Goal: Information Seeking & Learning: Check status

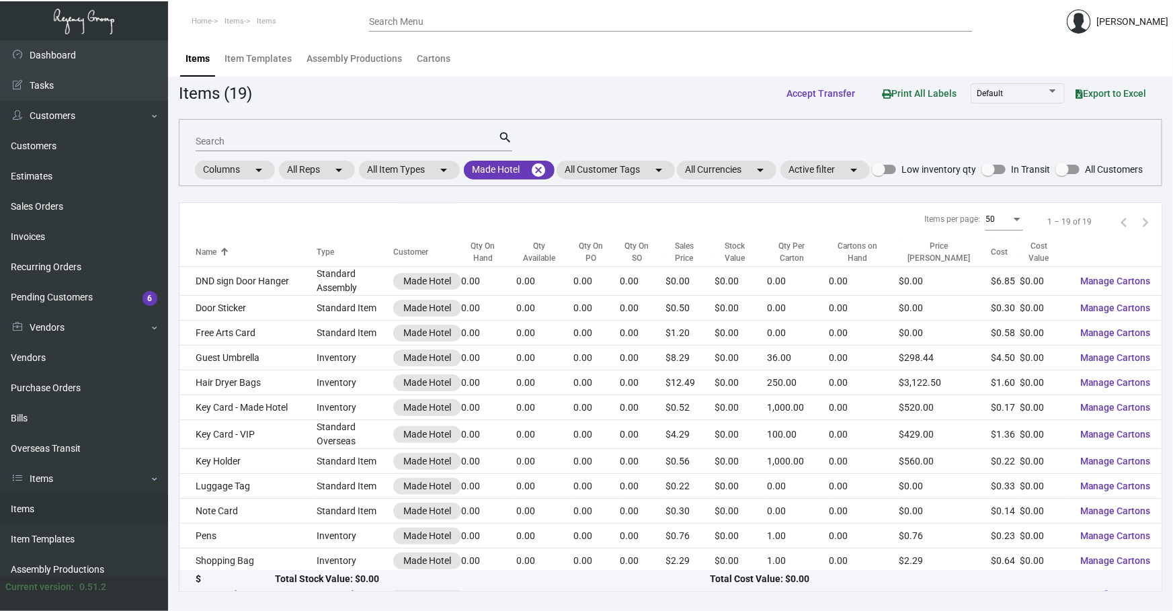
scroll to position [115, 0]
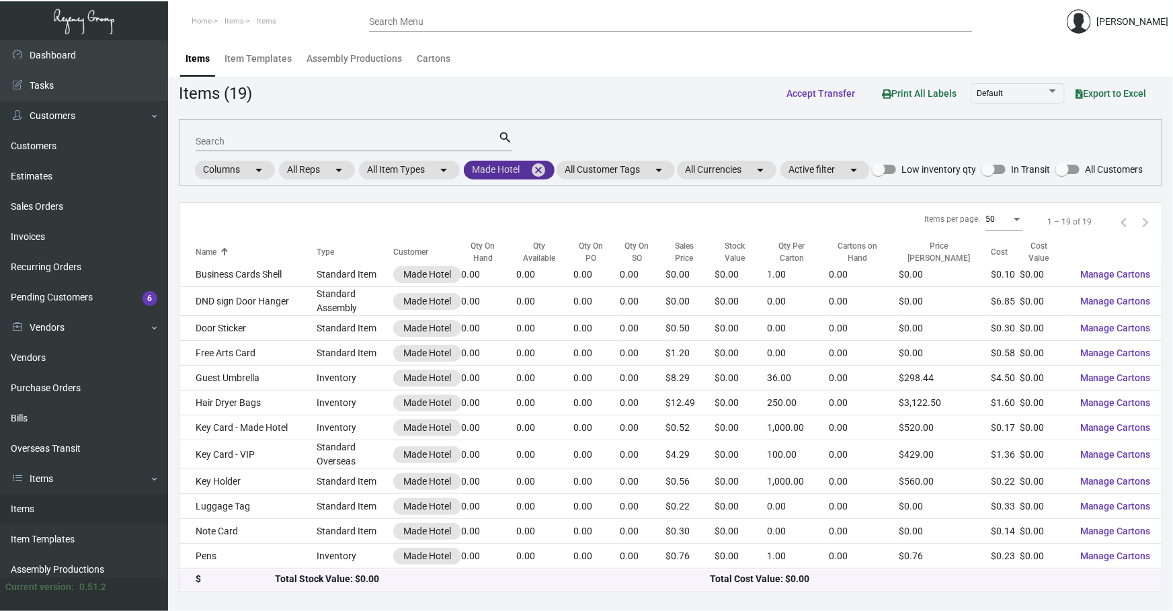
click at [545, 169] on mat-icon "cancel" at bounding box center [538, 170] width 16 height 16
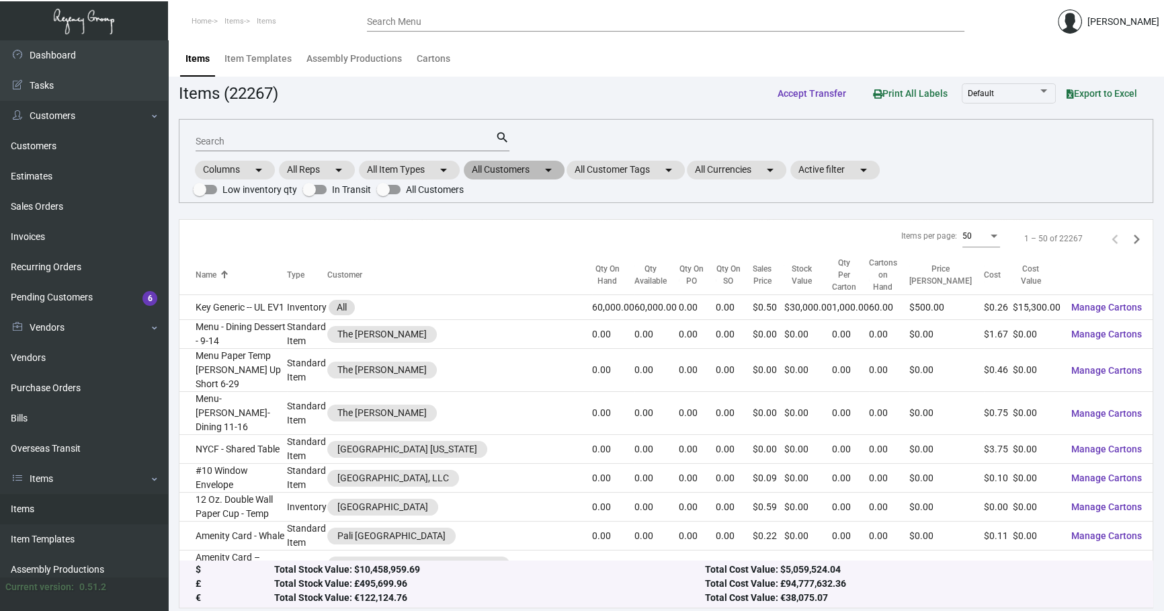
click at [504, 165] on mat-chip "All Customers arrow_drop_down" at bounding box center [514, 170] width 101 height 19
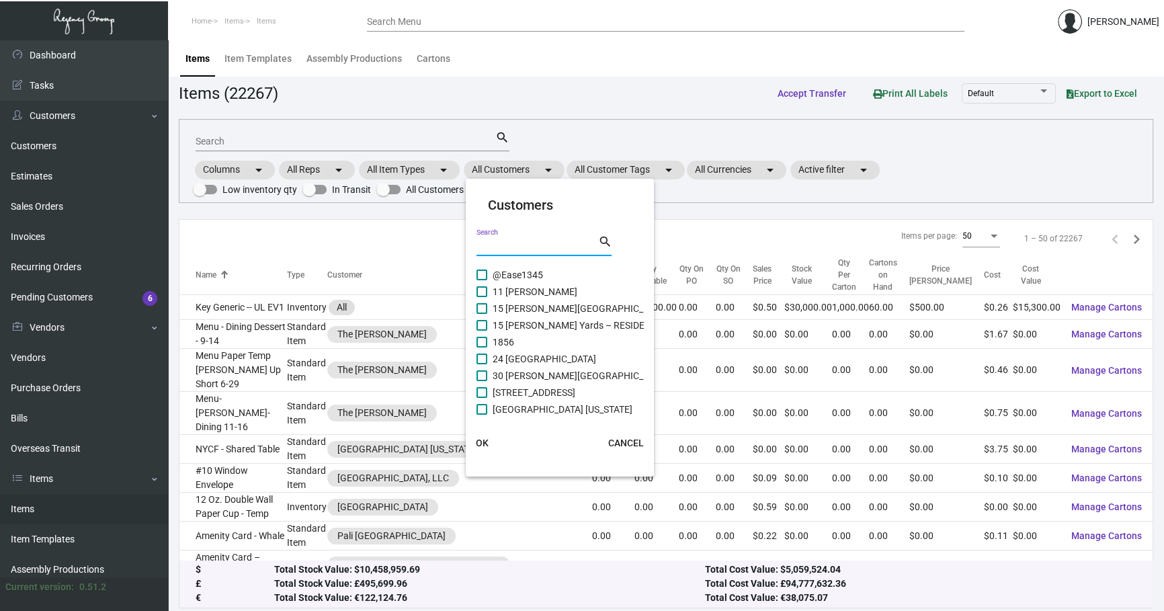
click at [504, 249] on input "Search" at bounding box center [537, 246] width 121 height 11
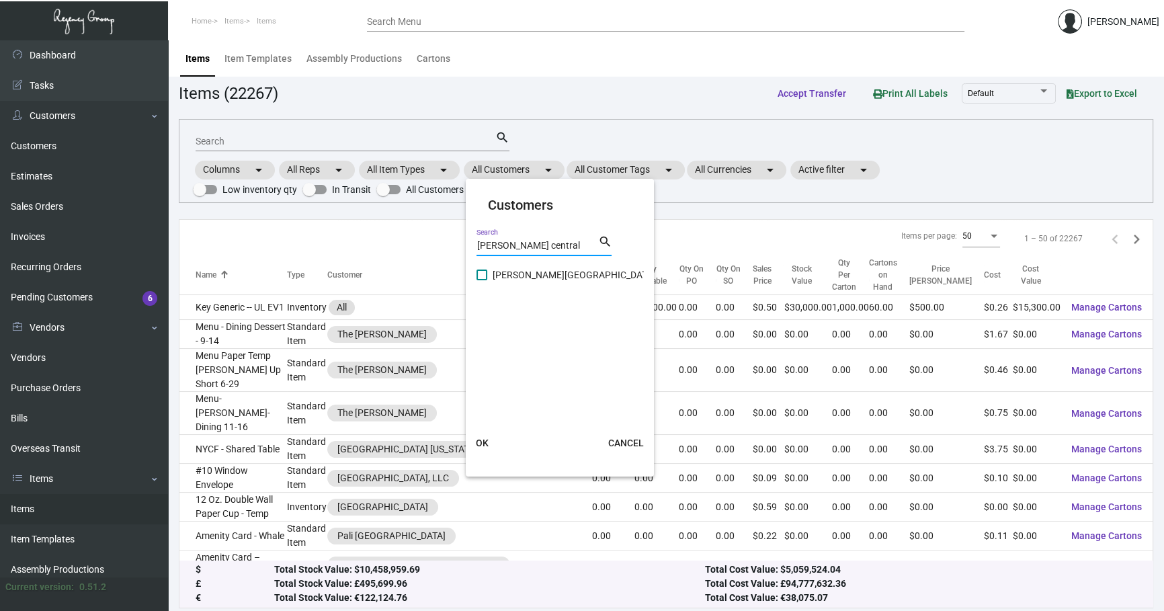
type input "[PERSON_NAME] central"
drag, startPoint x: 519, startPoint y: 259, endPoint x: 520, endPoint y: 267, distance: 8.2
click at [519, 260] on div "[PERSON_NAME] central Search search" at bounding box center [544, 250] width 135 height 33
click at [520, 272] on span "[PERSON_NAME][GEOGRAPHIC_DATA]" at bounding box center [574, 275] width 163 height 16
click at [482, 280] on input "[PERSON_NAME][GEOGRAPHIC_DATA]" at bounding box center [481, 280] width 1 height 1
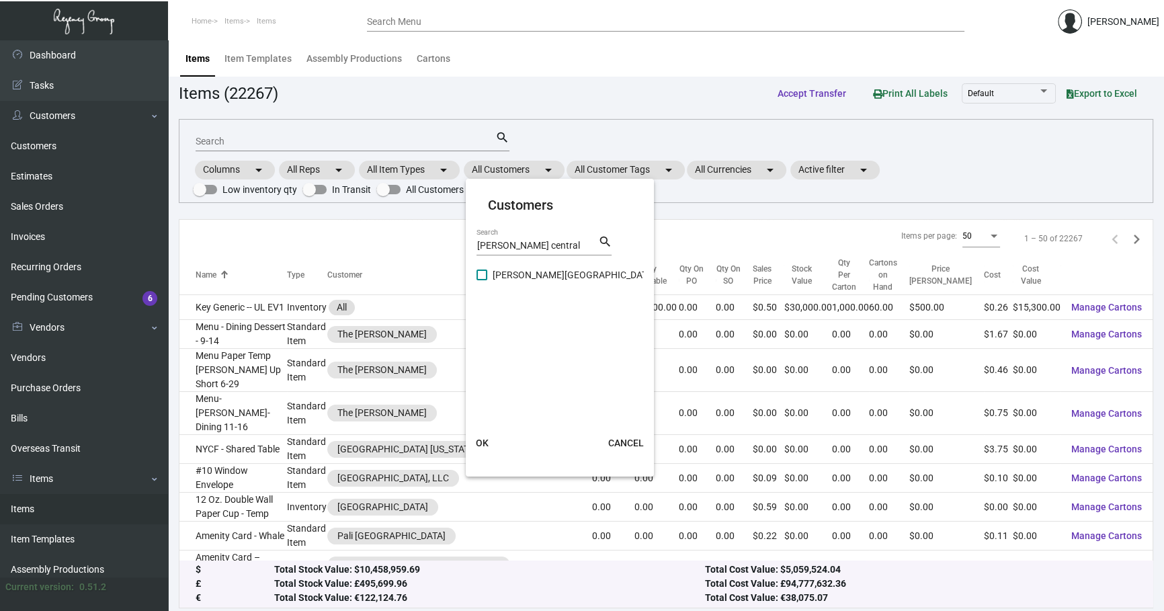
checkbox input "true"
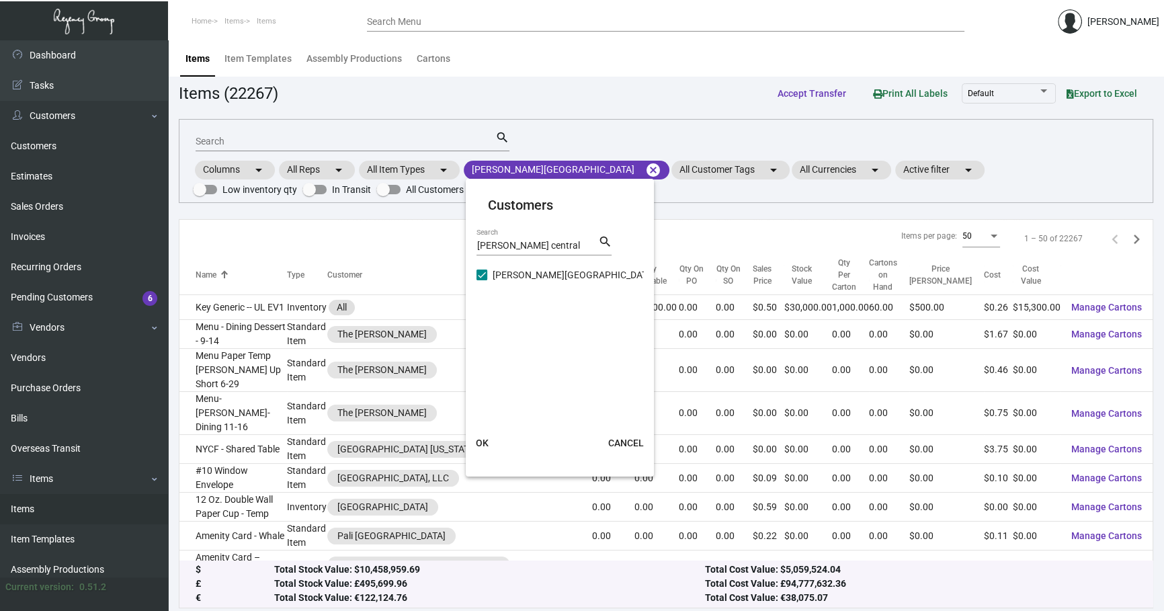
click at [484, 444] on span "OK" at bounding box center [482, 443] width 13 height 11
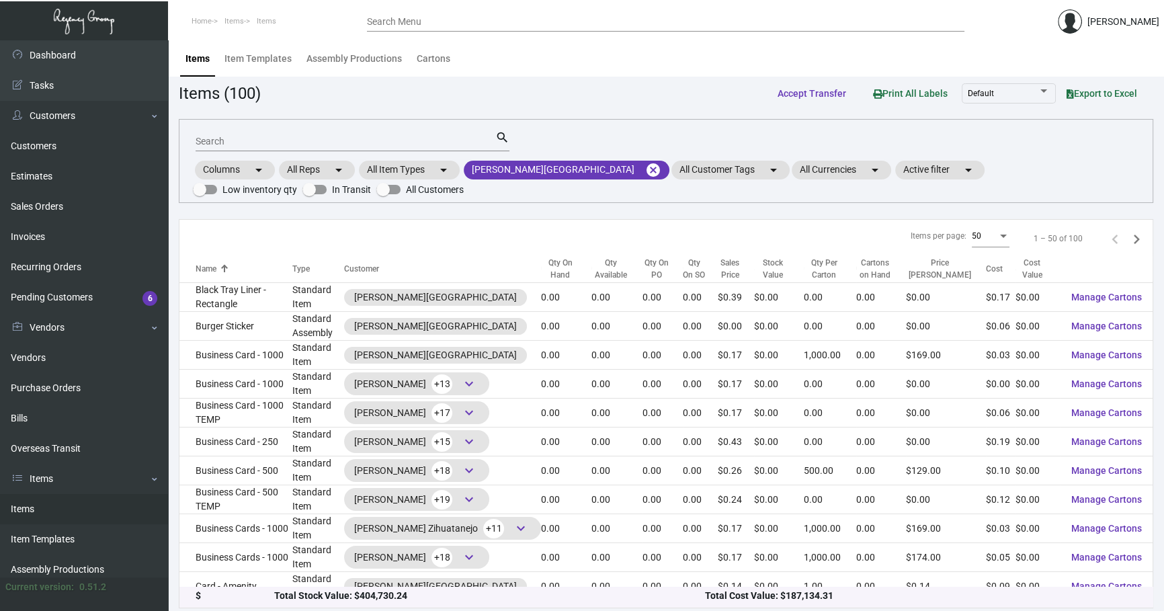
click at [483, 141] on input "Search" at bounding box center [346, 141] width 300 height 11
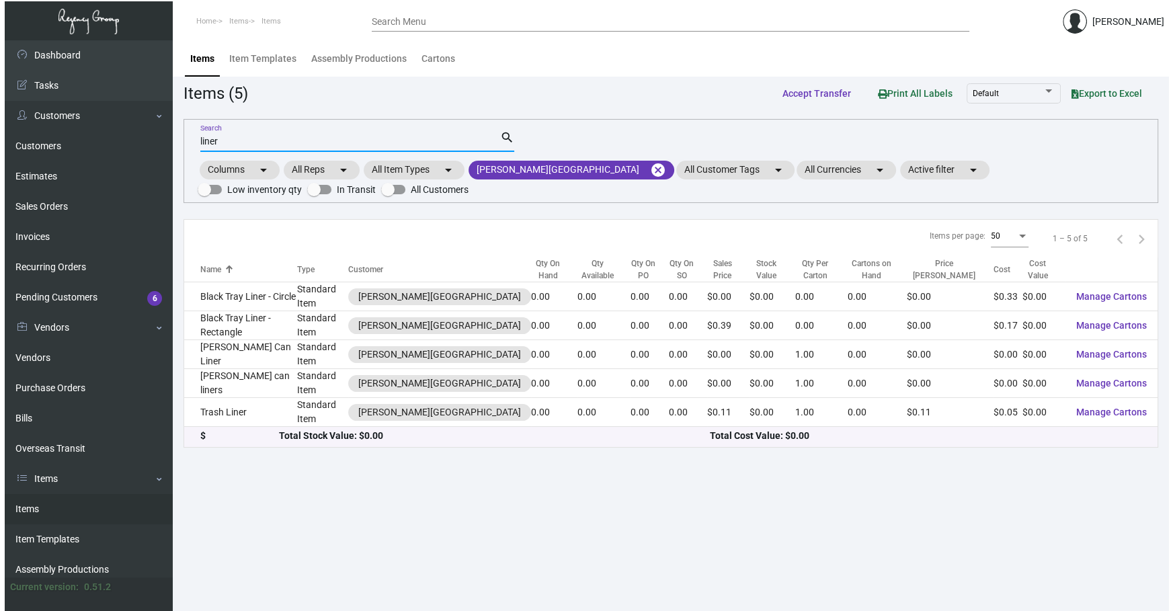
scroll to position [0, 0]
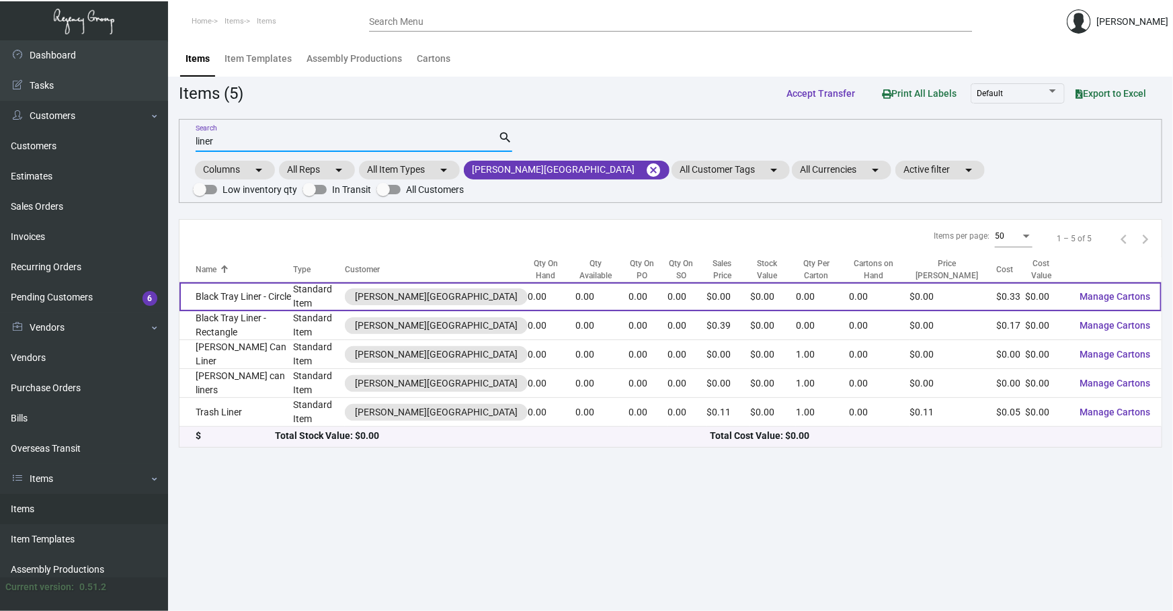
type input "liner"
click at [304, 304] on td "Standard Item" at bounding box center [319, 296] width 52 height 29
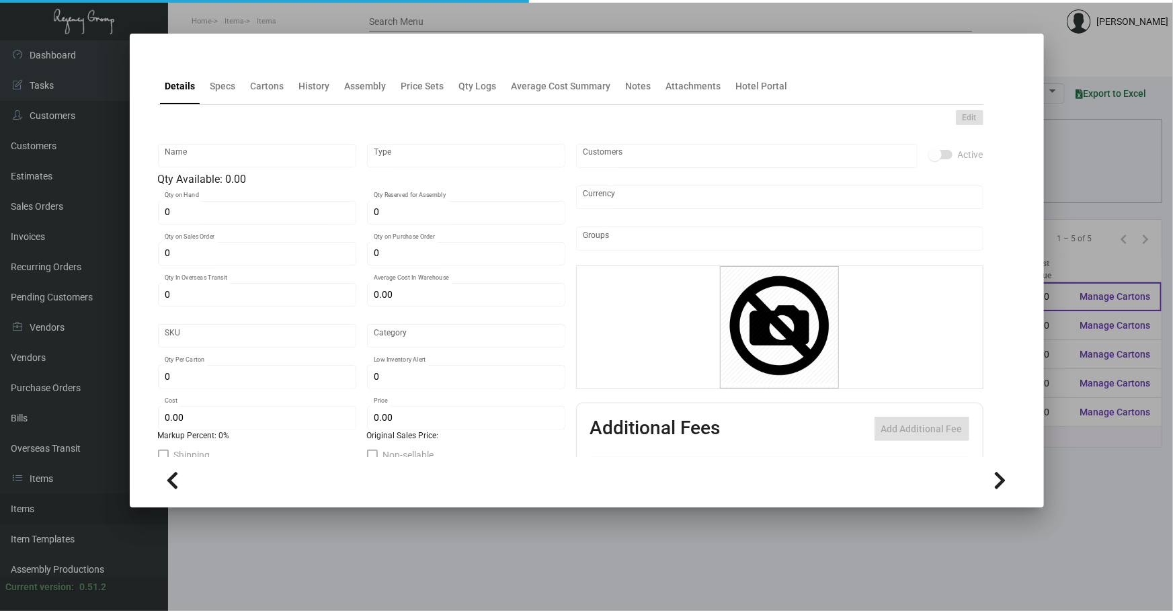
type input "Black Tray Liner - Circle"
type input "Standard Item"
type input "$ 0.00"
type input "920-Trash Can Liner-85"
type input "Standard"
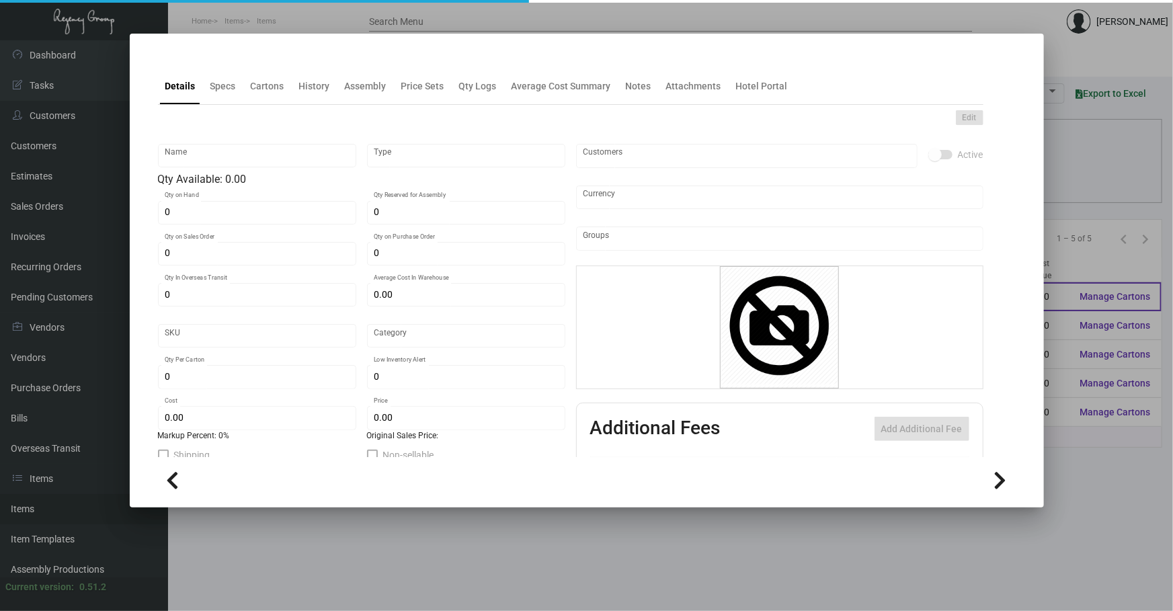
type input "$ 0.3342"
type input "$ 0.00"
checkbox input "true"
type input "United States Dollar $"
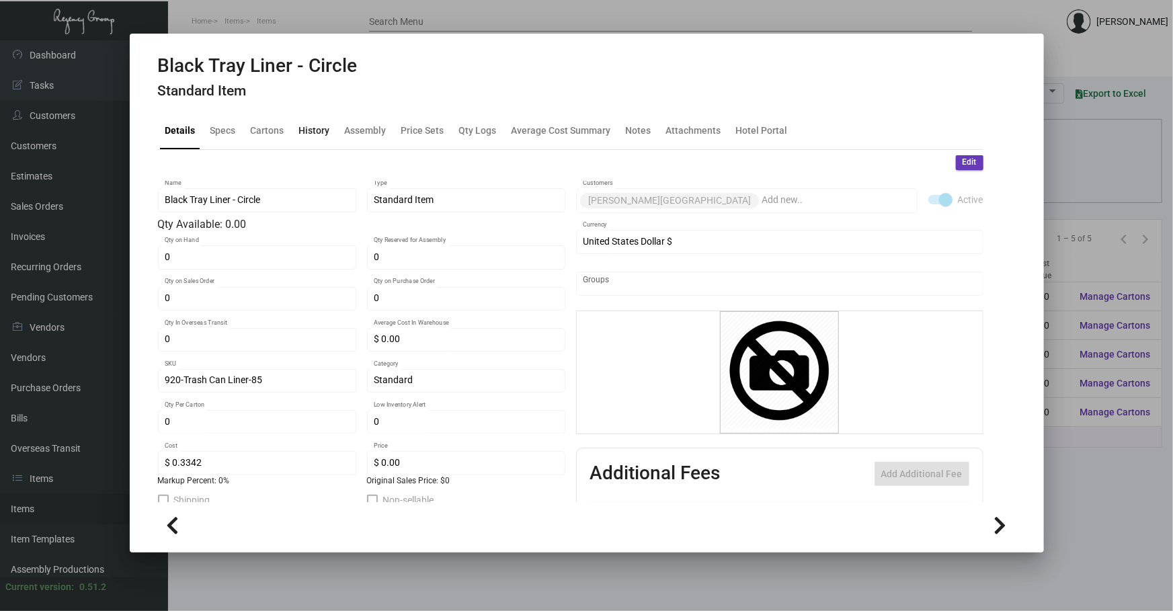
click at [311, 126] on div "History" at bounding box center [314, 131] width 31 height 14
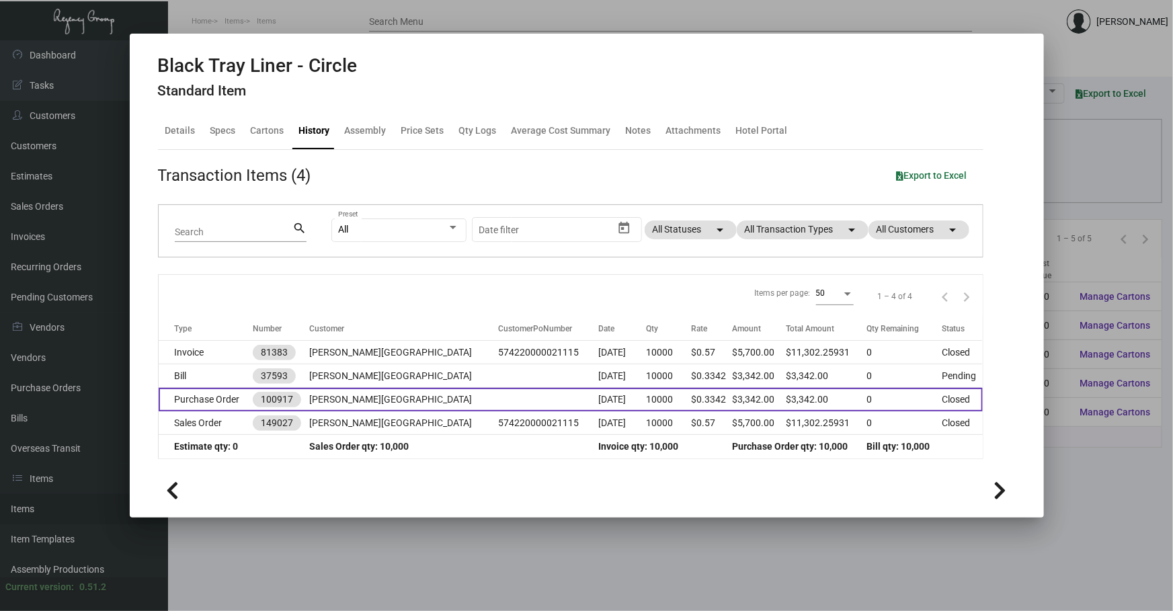
click at [625, 393] on td "[DATE]" at bounding box center [622, 400] width 48 height 24
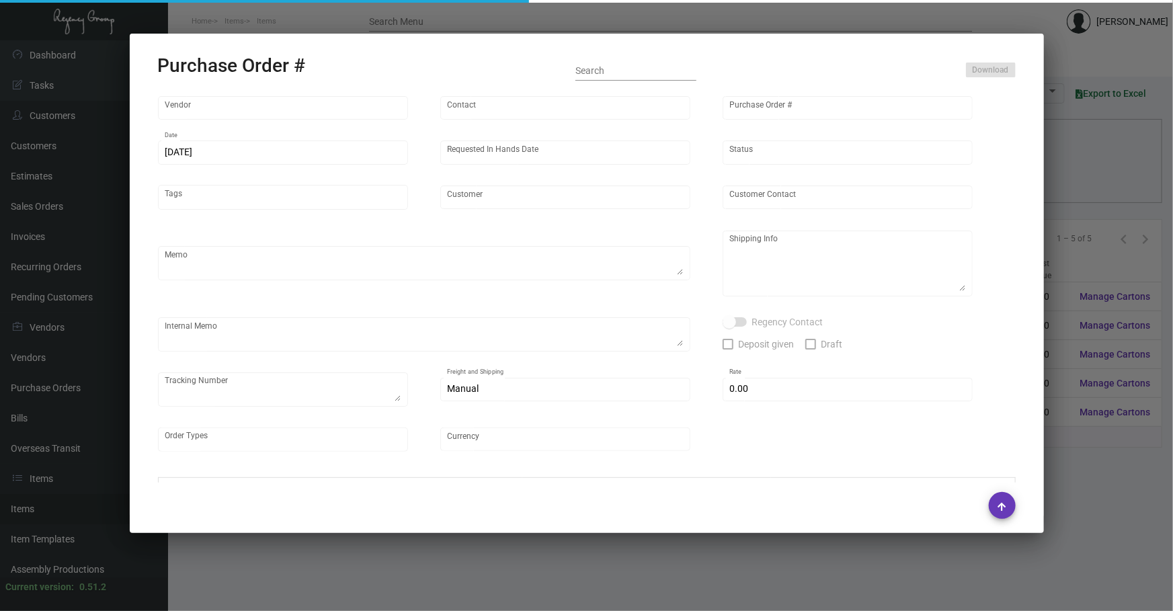
type input "Evergreen Manufacturing"
type input "[PERSON_NAME]"
type input "100917"
type input "[DATE]"
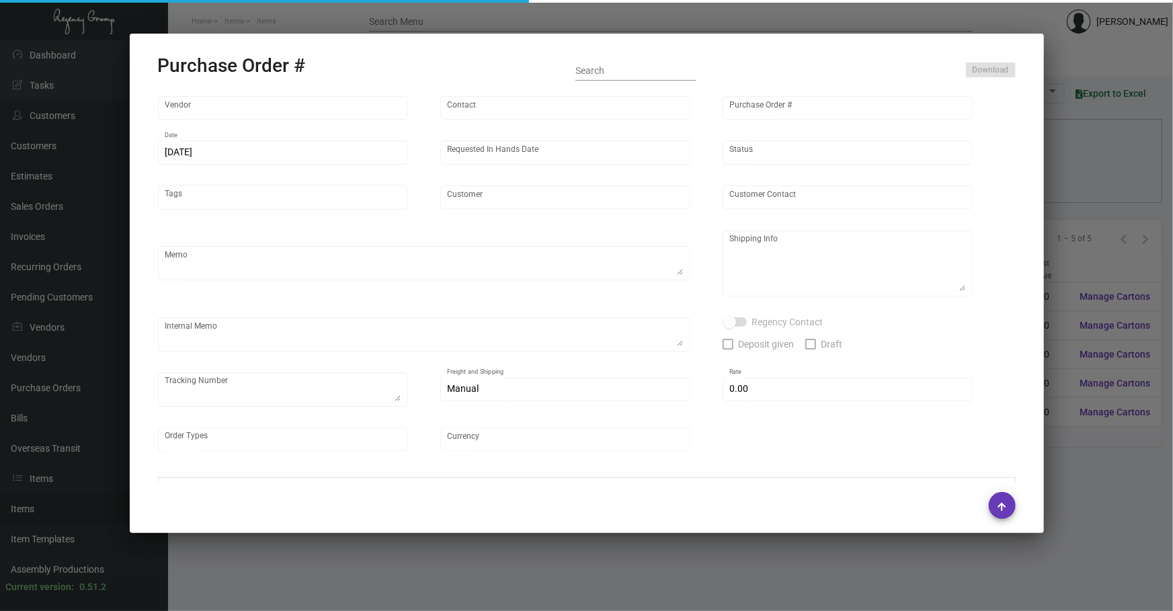
type input "[PERSON_NAME][GEOGRAPHIC_DATA]"
type input "[PERSON_NAME]"
type textarea "BLIND SHIUP ON UPS #1AY276"
type textarea "[PERSON_NAME][GEOGRAPHIC_DATA] - [PERSON_NAME] [STREET_ADDRESS][US_STATE]"
type input "$ 0.00"
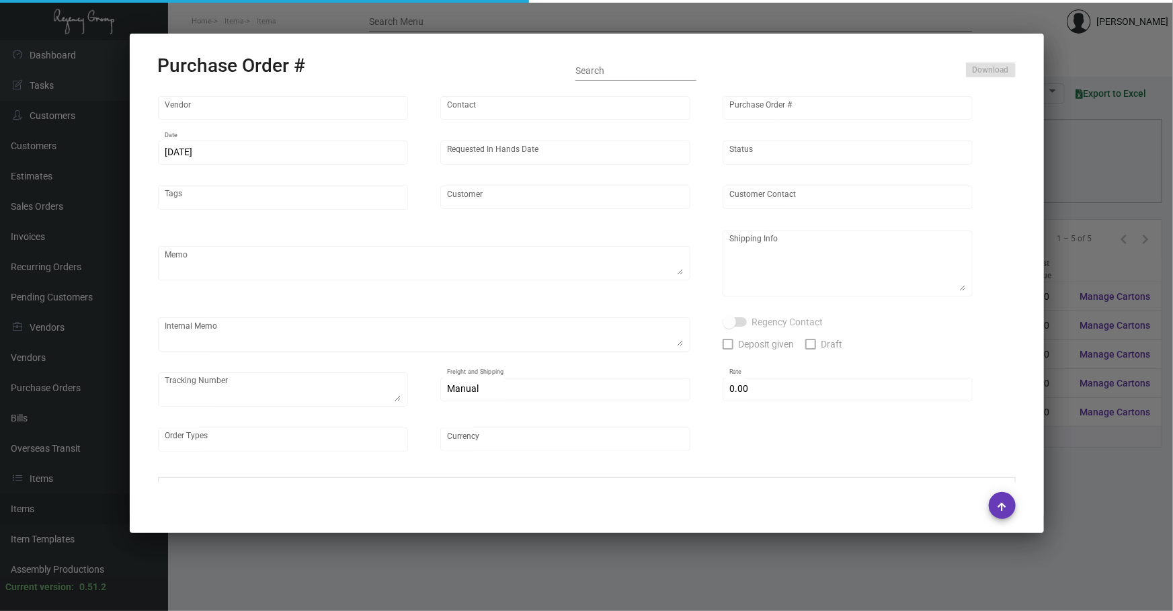
type input "United States Dollar $"
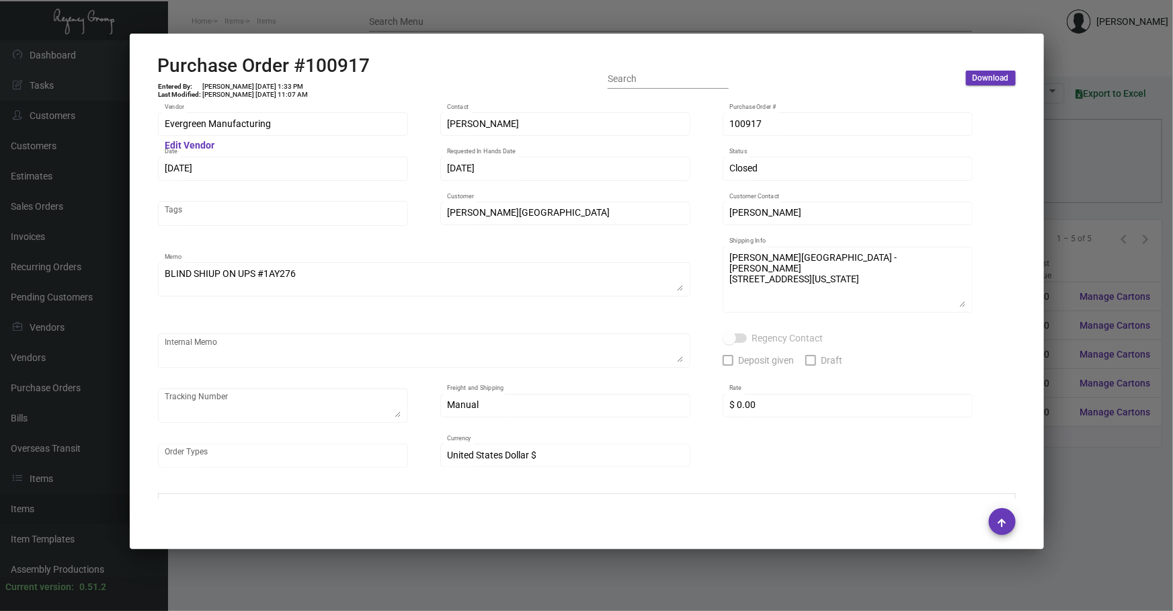
click at [97, 418] on div at bounding box center [586, 305] width 1173 height 611
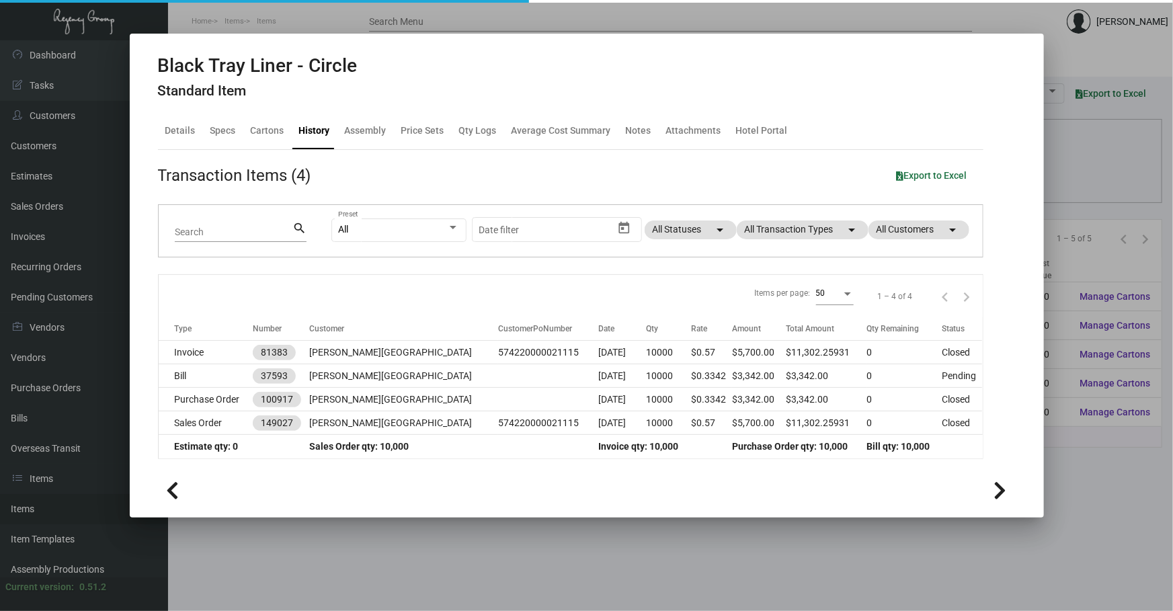
click at [97, 418] on div at bounding box center [586, 305] width 1173 height 611
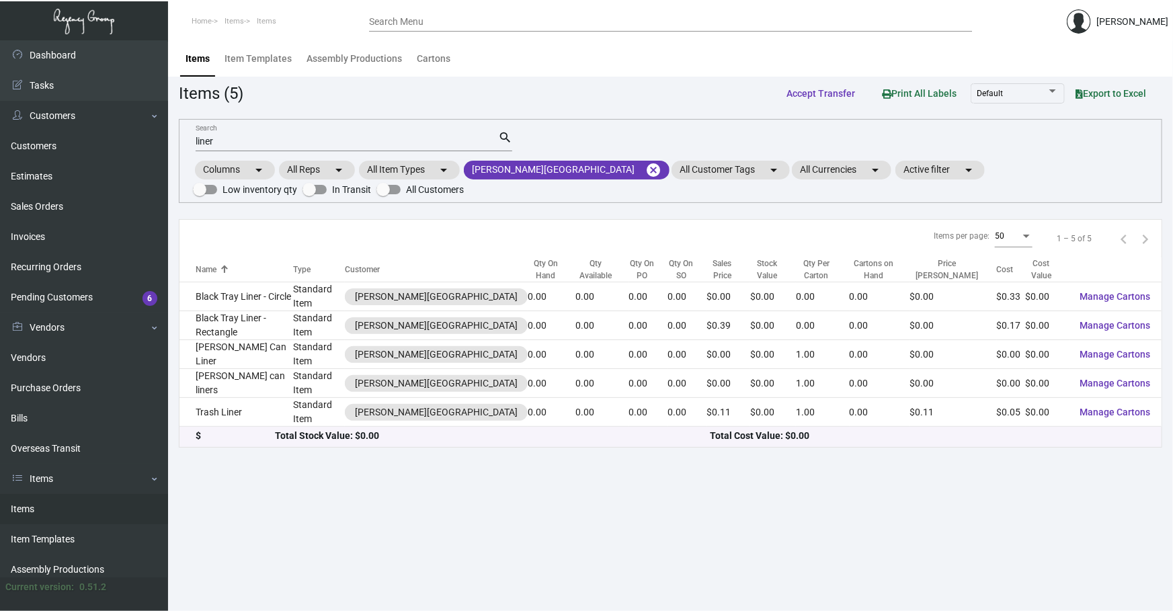
click at [262, 315] on td "Black Tray Liner - Rectangle" at bounding box center [237, 325] width 114 height 29
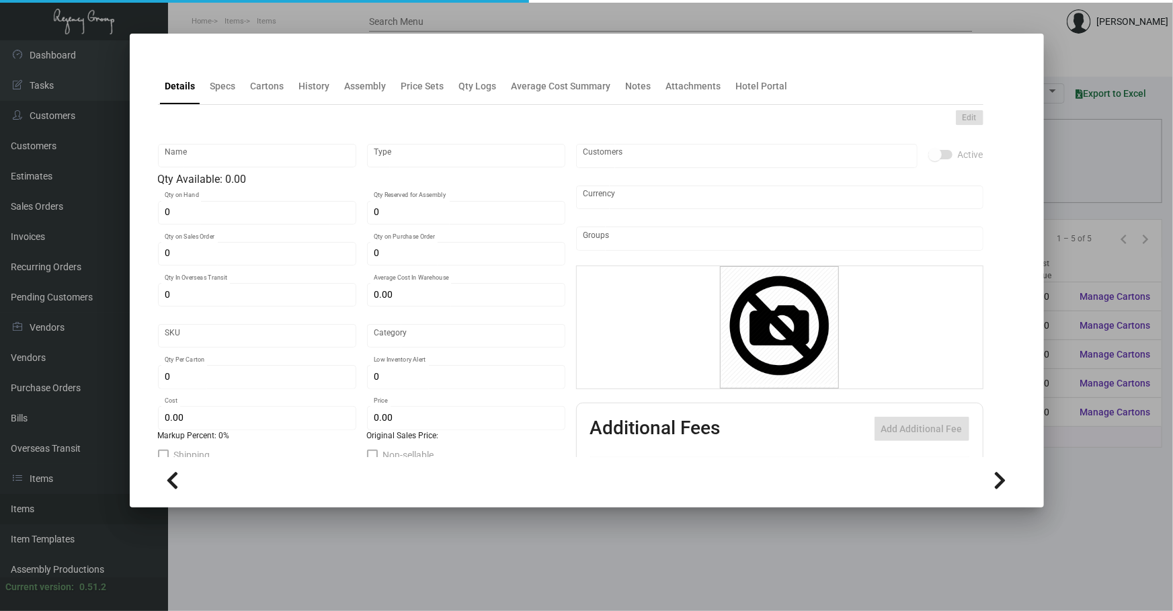
type input "Black Tray Liner - Rectangle"
type input "Standard Item"
type input "$ 0.00"
type input "PTL"
type input "Standard"
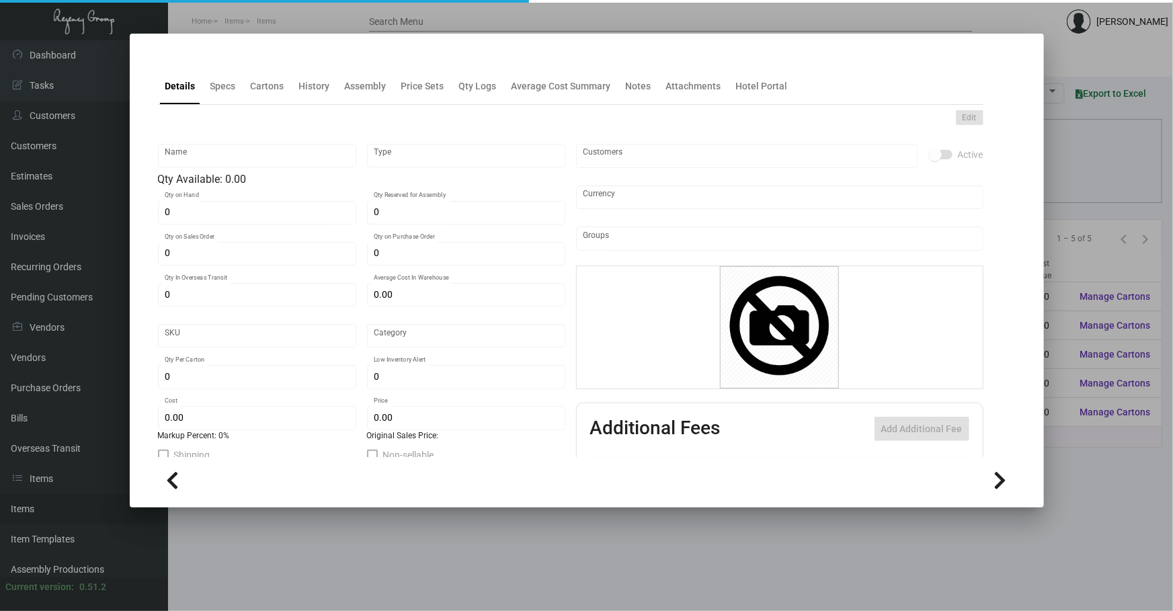
type input "$ 0.17"
type input "$ 0.39"
checkbox input "true"
type input "United States Dollar $"
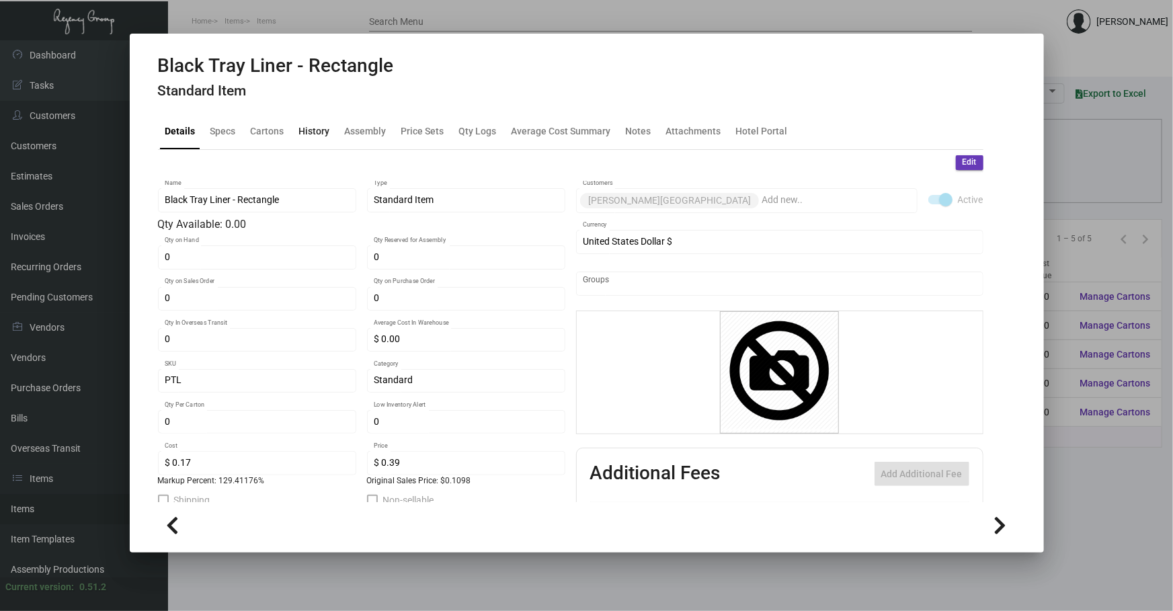
click at [308, 128] on div "History" at bounding box center [314, 131] width 31 height 14
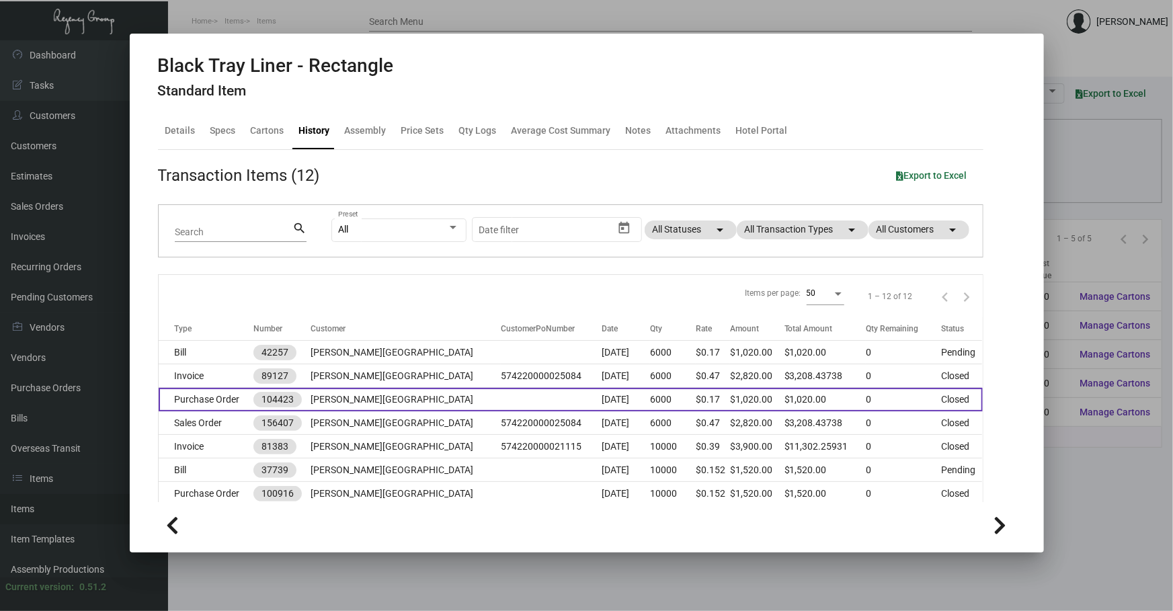
click at [354, 395] on td "[PERSON_NAME][GEOGRAPHIC_DATA]" at bounding box center [406, 400] width 191 height 24
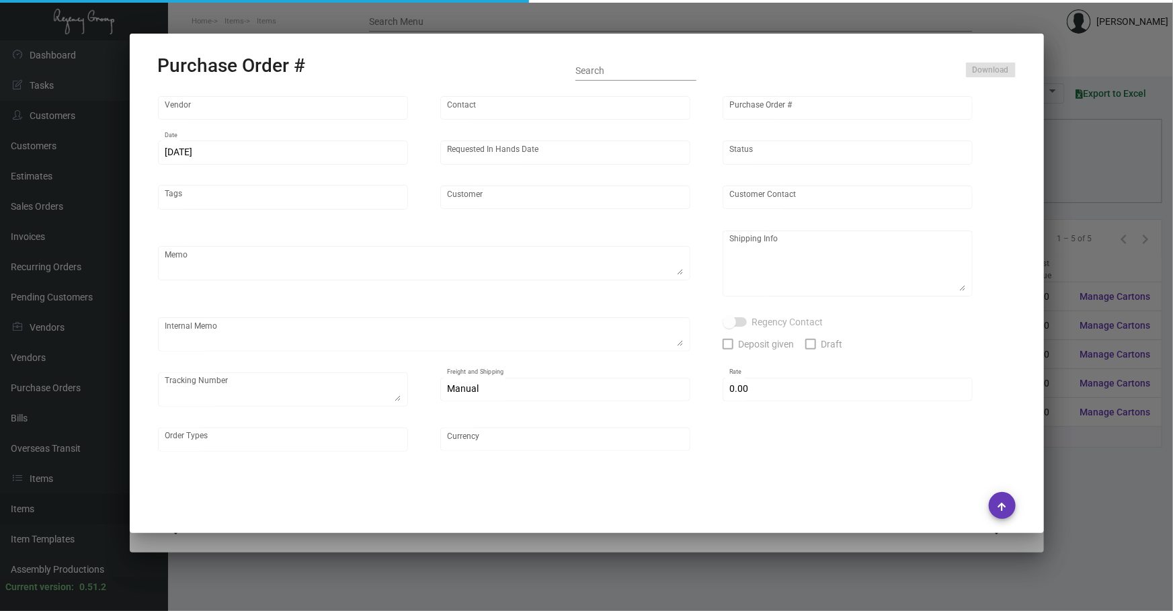
type input "[PERSON_NAME]"
type input "104423"
type input "[DATE]"
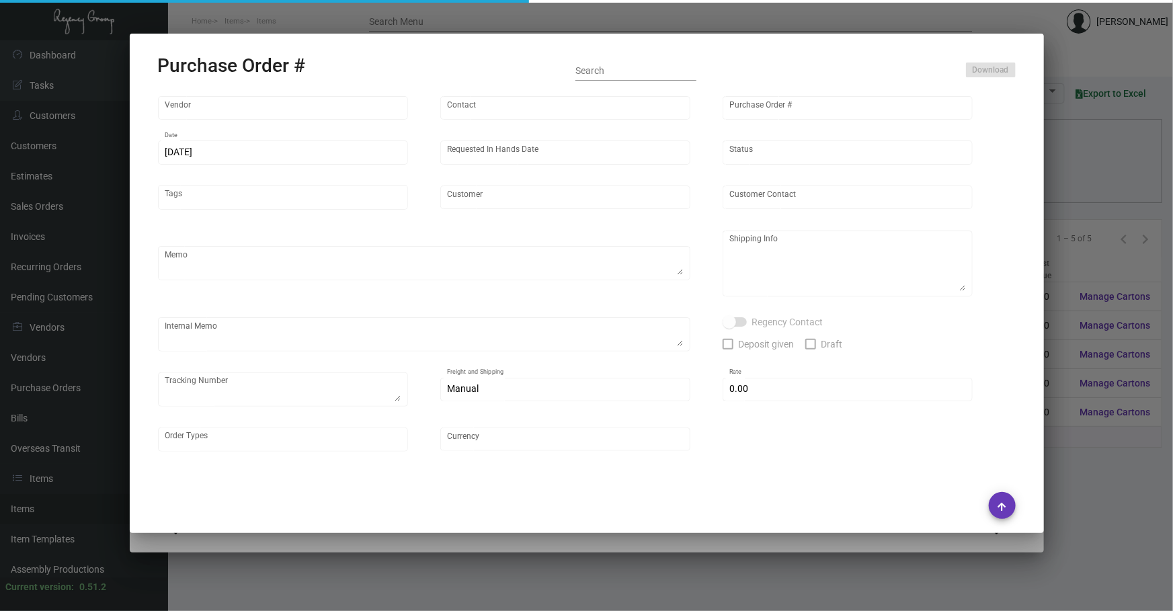
type input "[PERSON_NAME][GEOGRAPHIC_DATA]"
type input "Receiving Dept"
type textarea "***ANY PRICE DISCREPANCY MUST BE CALLED OUT PRIOR TO PROCEEDING WITH THIS ORDER…"
type textarea "[PERSON_NAME][GEOGRAPHIC_DATA] - Receiving Dept [STREET_ADDRESS][US_STATE]"
type input "$ 0.00"
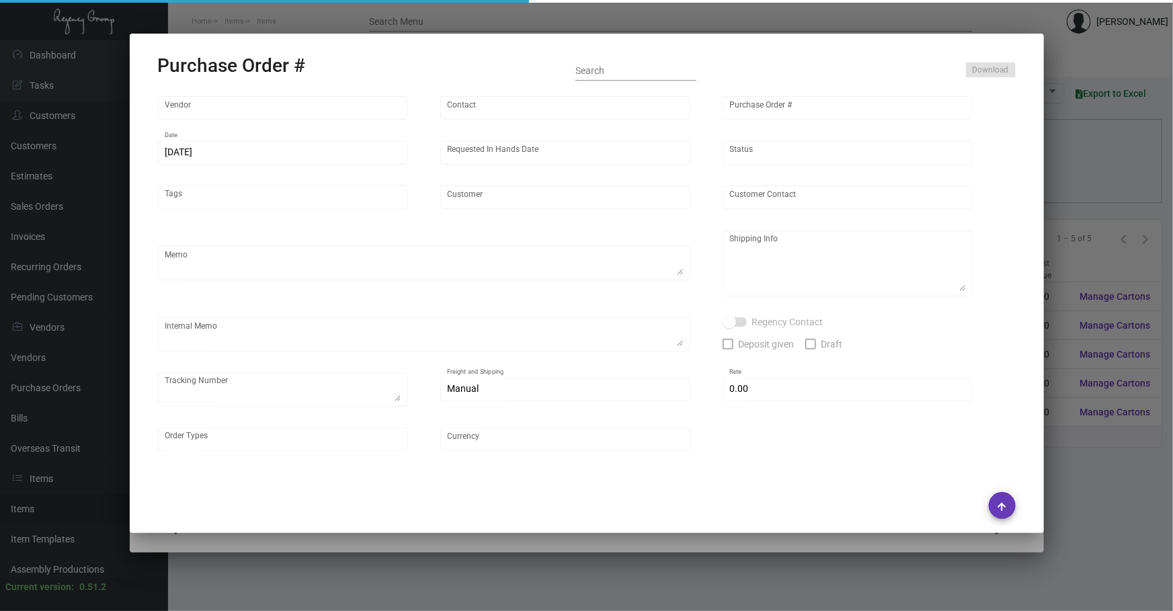
type input "United States Dollar $"
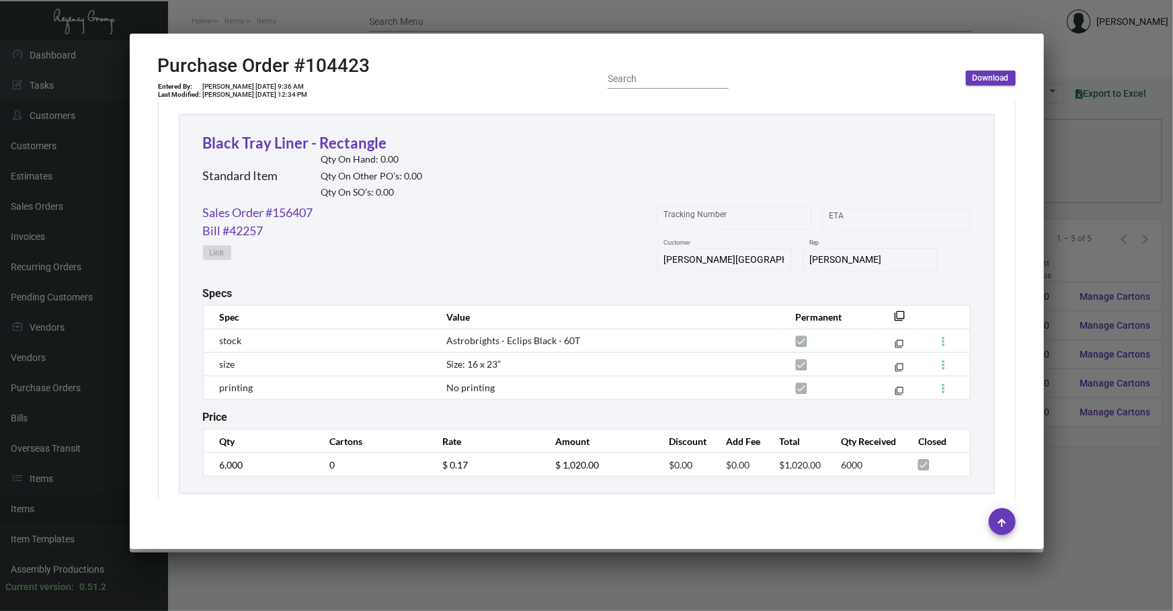
scroll to position [631, 0]
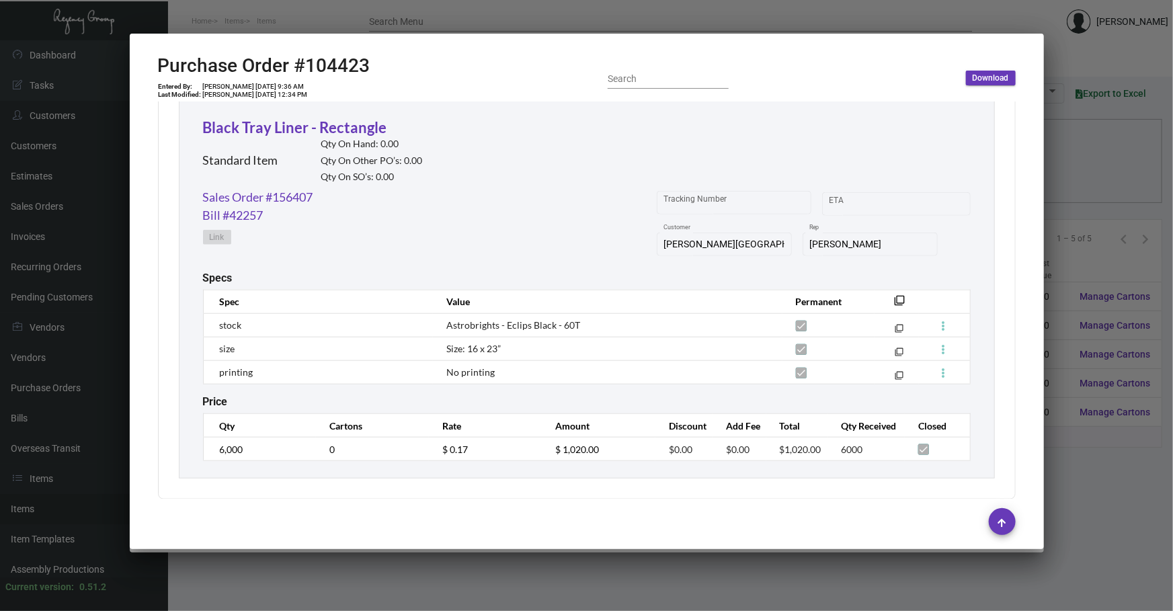
click at [1015, 206] on div "Lindenmeyr [PERSON_NAME] Vendor Edit Vendor [PERSON_NAME] Contact 104423 Purcha…" at bounding box center [587, 300] width 890 height 397
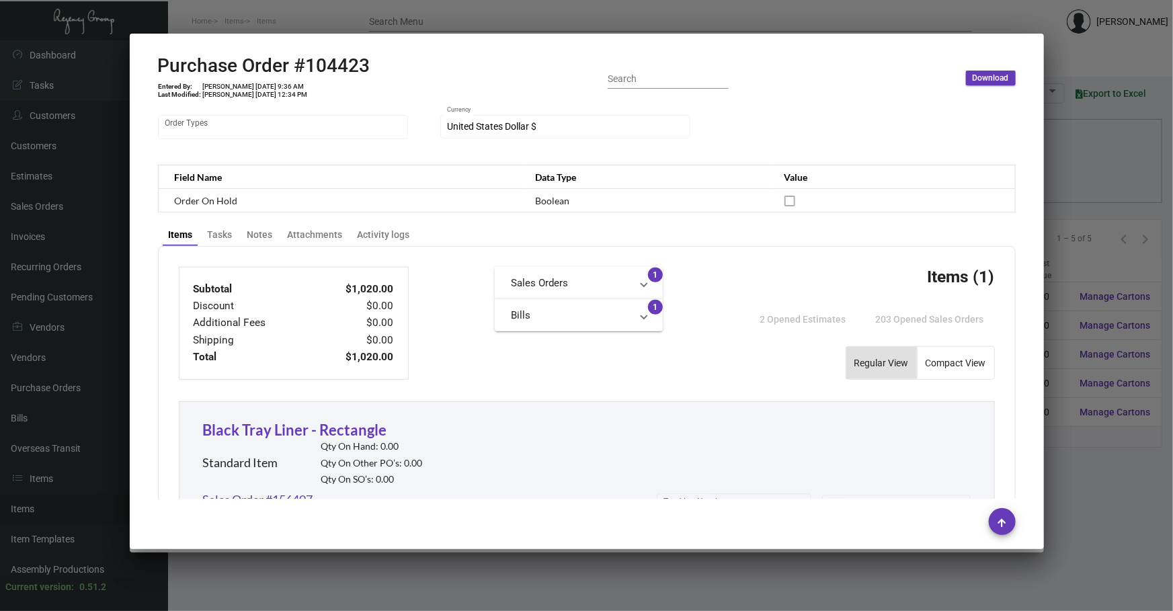
scroll to position [249, 0]
